Goal: Find specific page/section: Find specific page/section

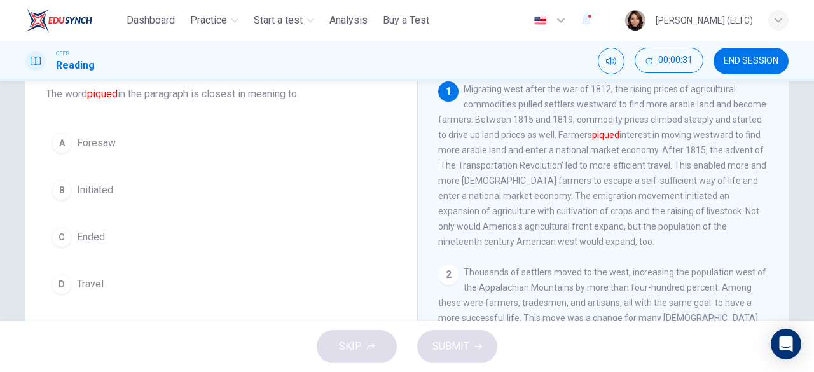
scroll to position [64, 0]
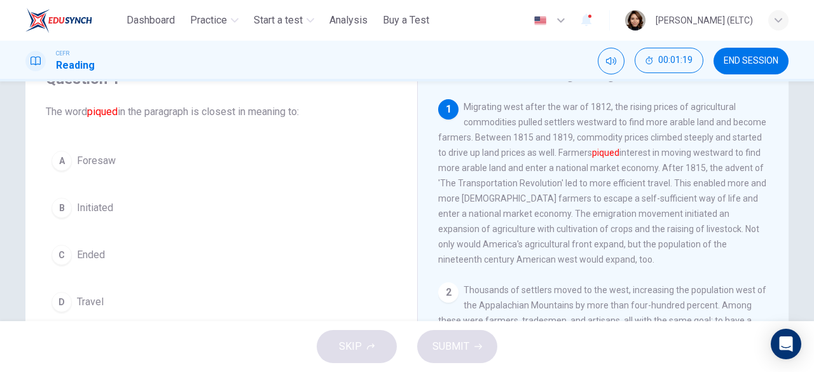
click at [756, 62] on span "END SESSION" at bounding box center [751, 61] width 55 height 10
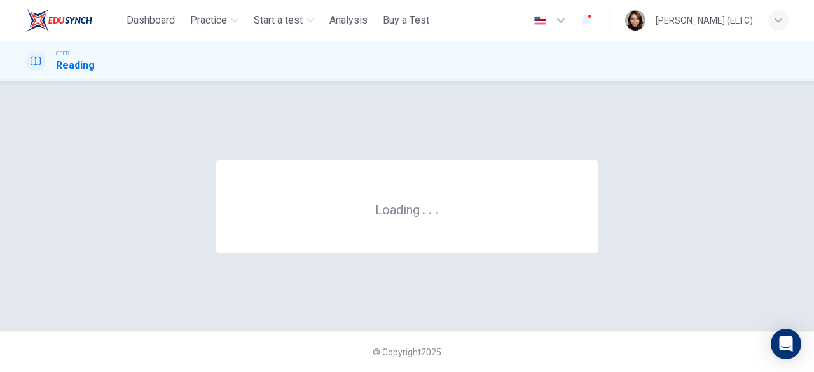
scroll to position [0, 0]
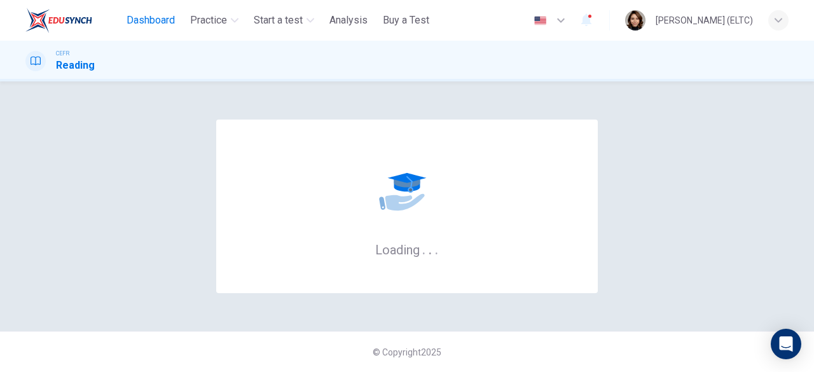
click at [154, 21] on span "Dashboard" at bounding box center [151, 20] width 48 height 15
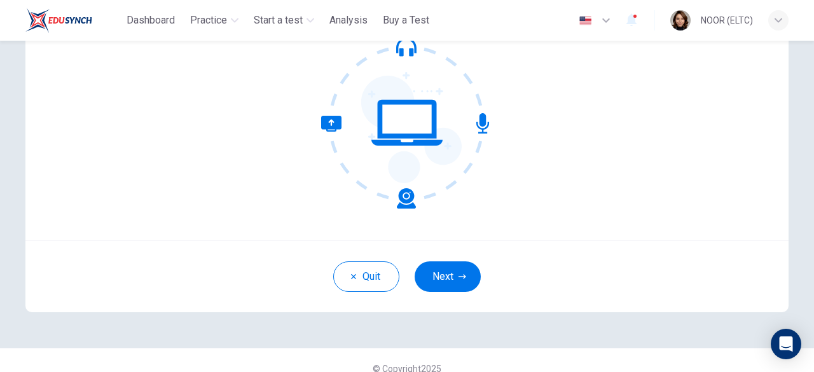
scroll to position [157, 0]
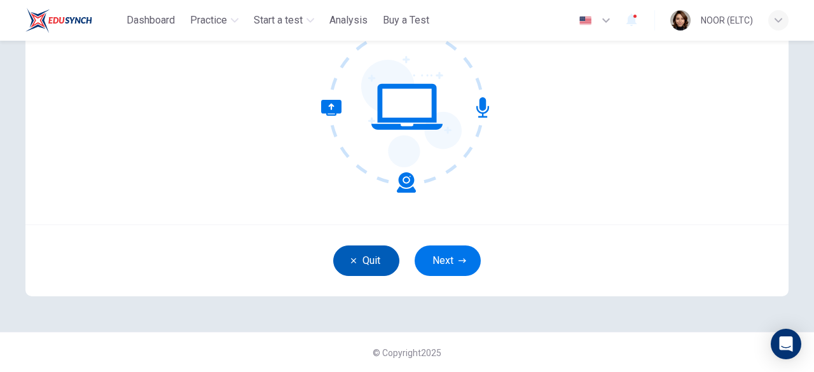
click at [350, 258] on icon "button" at bounding box center [354, 261] width 8 height 8
